Goal: Find specific page/section: Find specific page/section

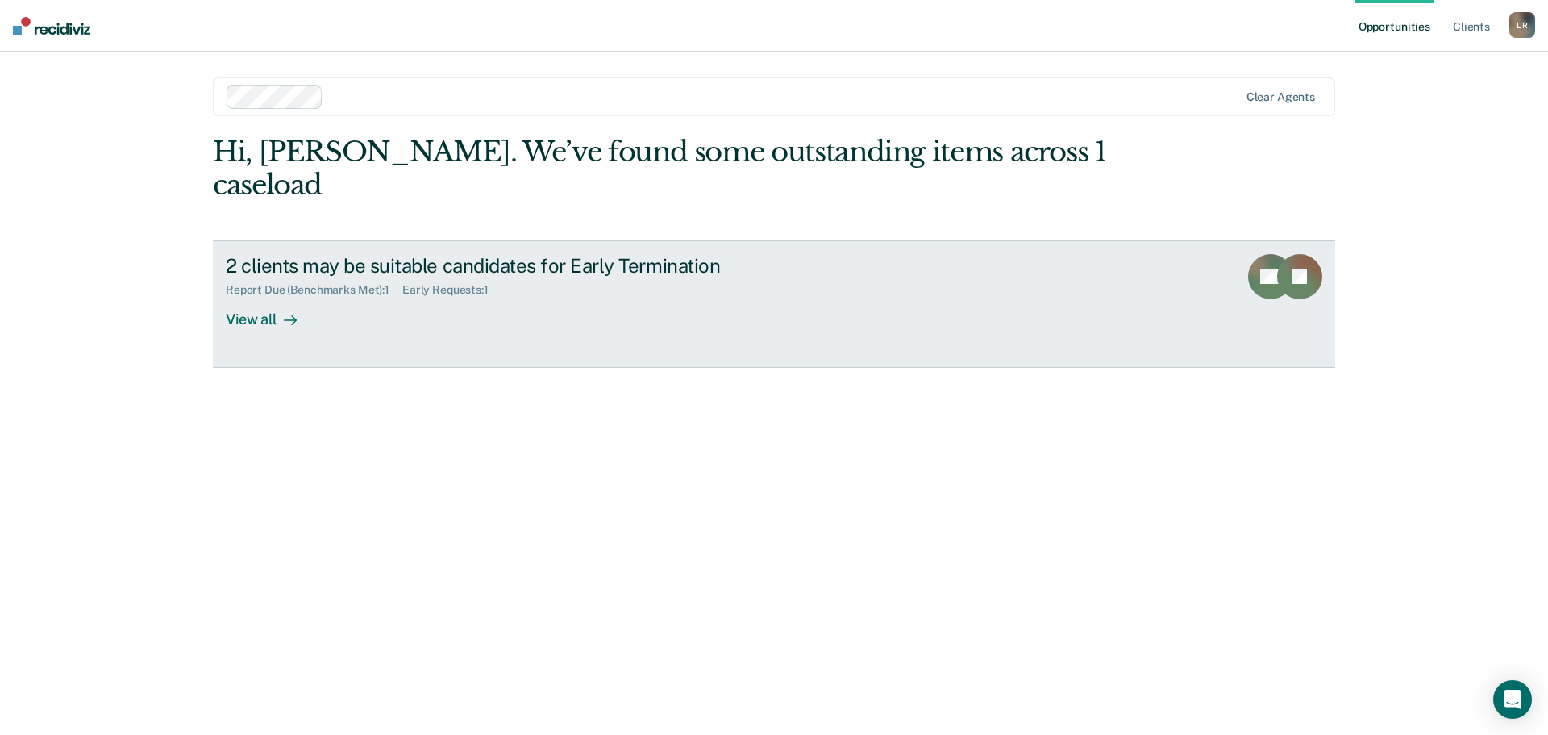
click at [255, 297] on div "View all" at bounding box center [271, 312] width 90 height 31
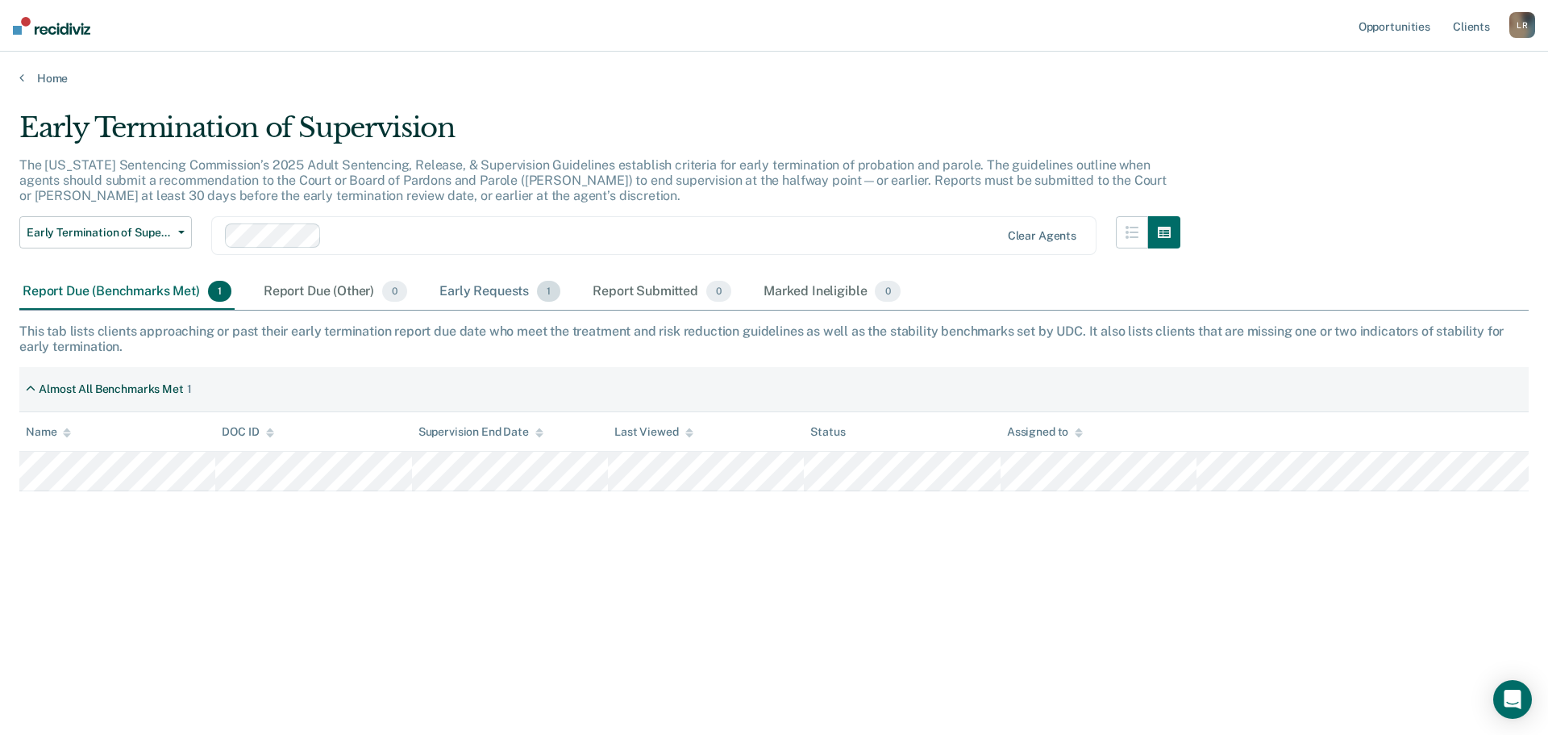
click at [478, 299] on div "Early Requests 1" at bounding box center [499, 291] width 127 height 35
